Goal: Communication & Community: Answer question/provide support

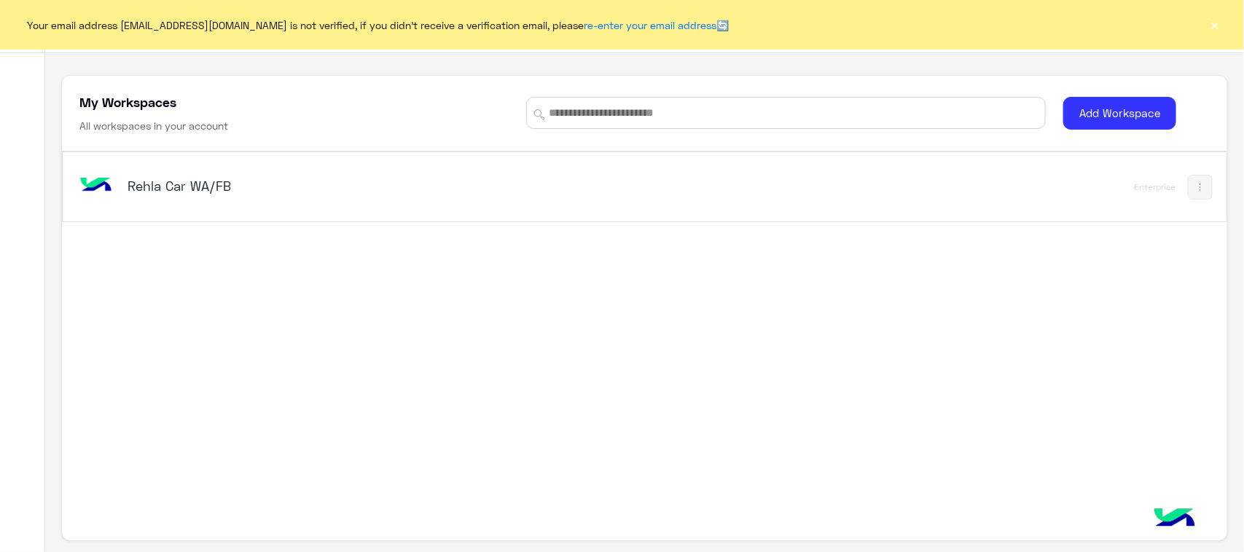
click at [208, 184] on h5 "Rehla Car WA/FB" at bounding box center [332, 185] width 409 height 17
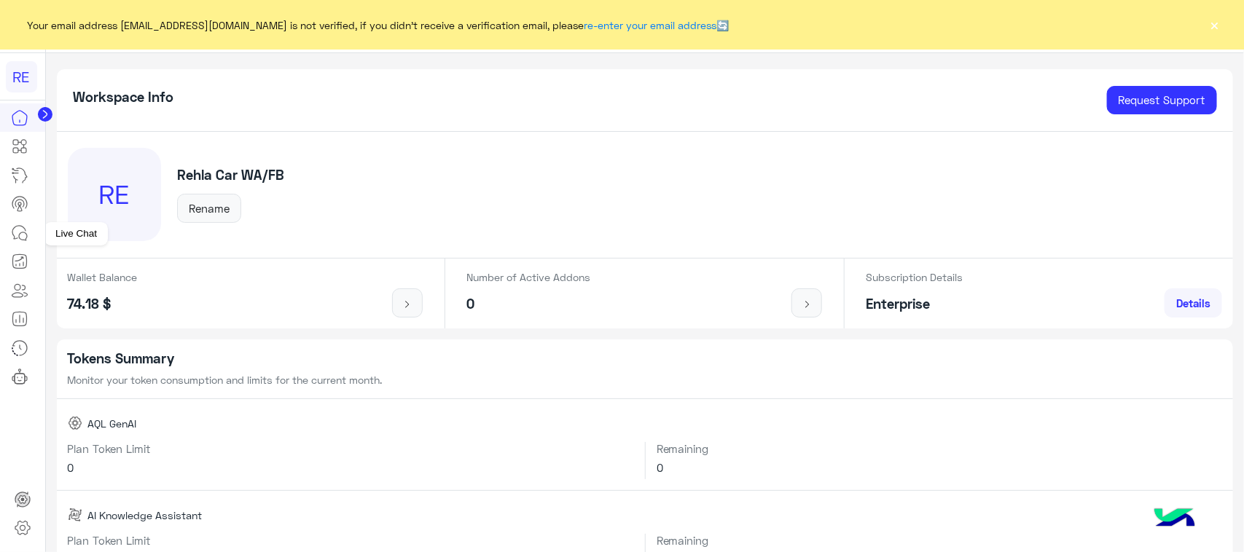
click at [7, 238] on link at bounding box center [19, 233] width 39 height 29
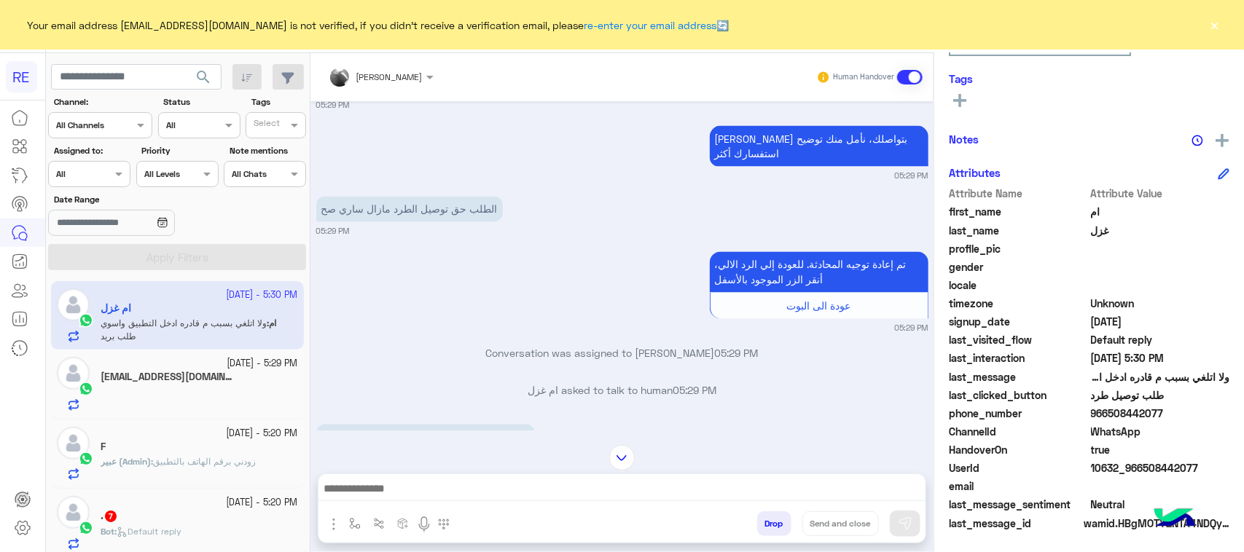
scroll to position [1244, 0]
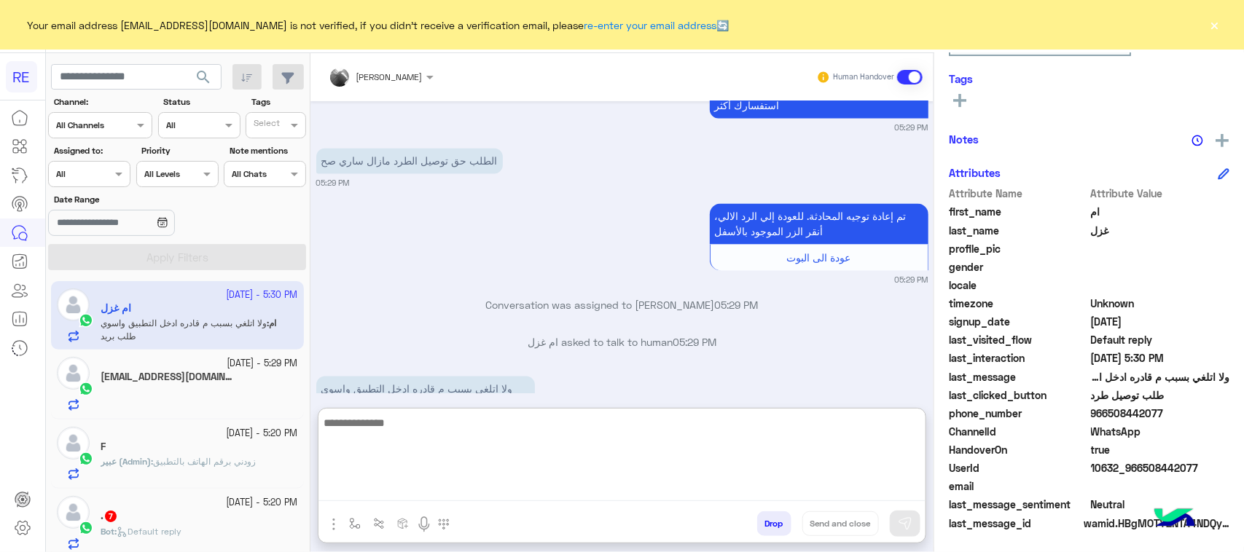
click at [587, 496] on textarea at bounding box center [621, 457] width 607 height 87
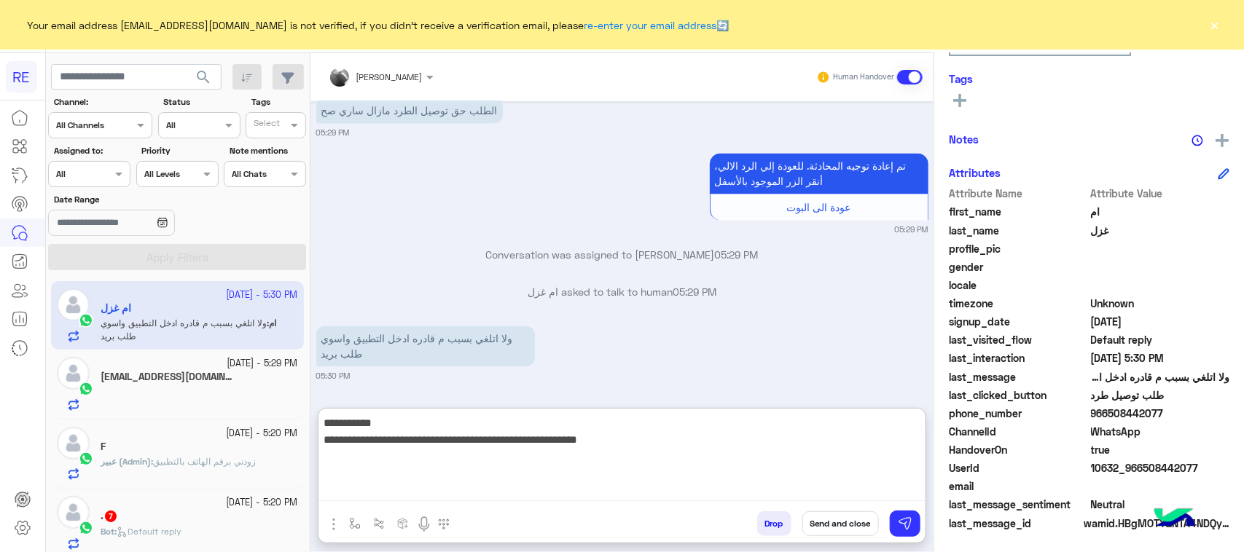
type textarea "**********"
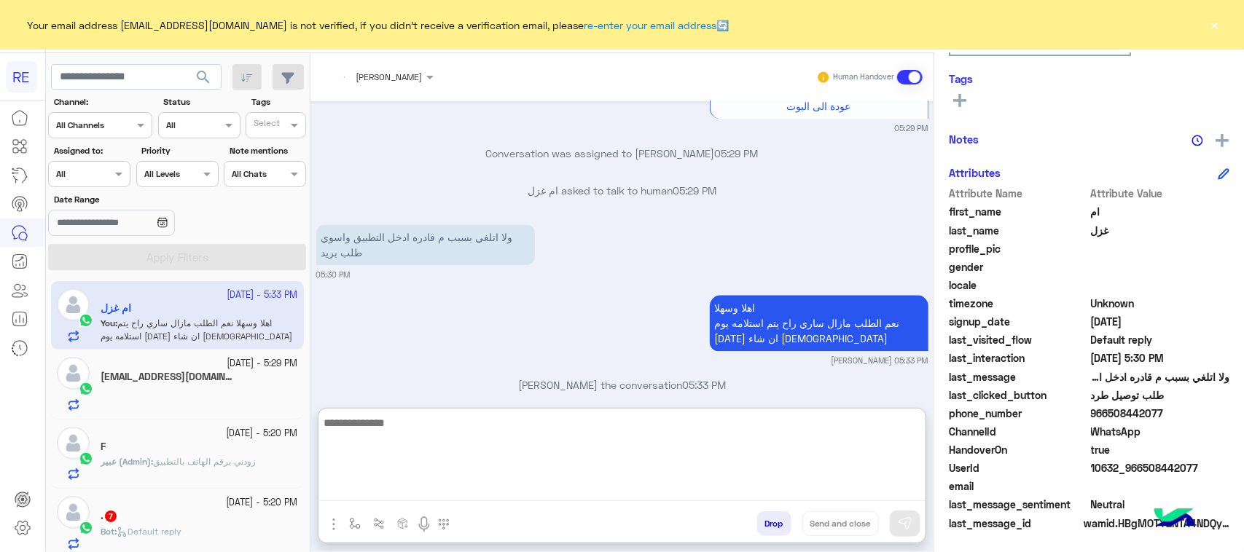
scroll to position [1434, 0]
